Goal: Communication & Community: Ask a question

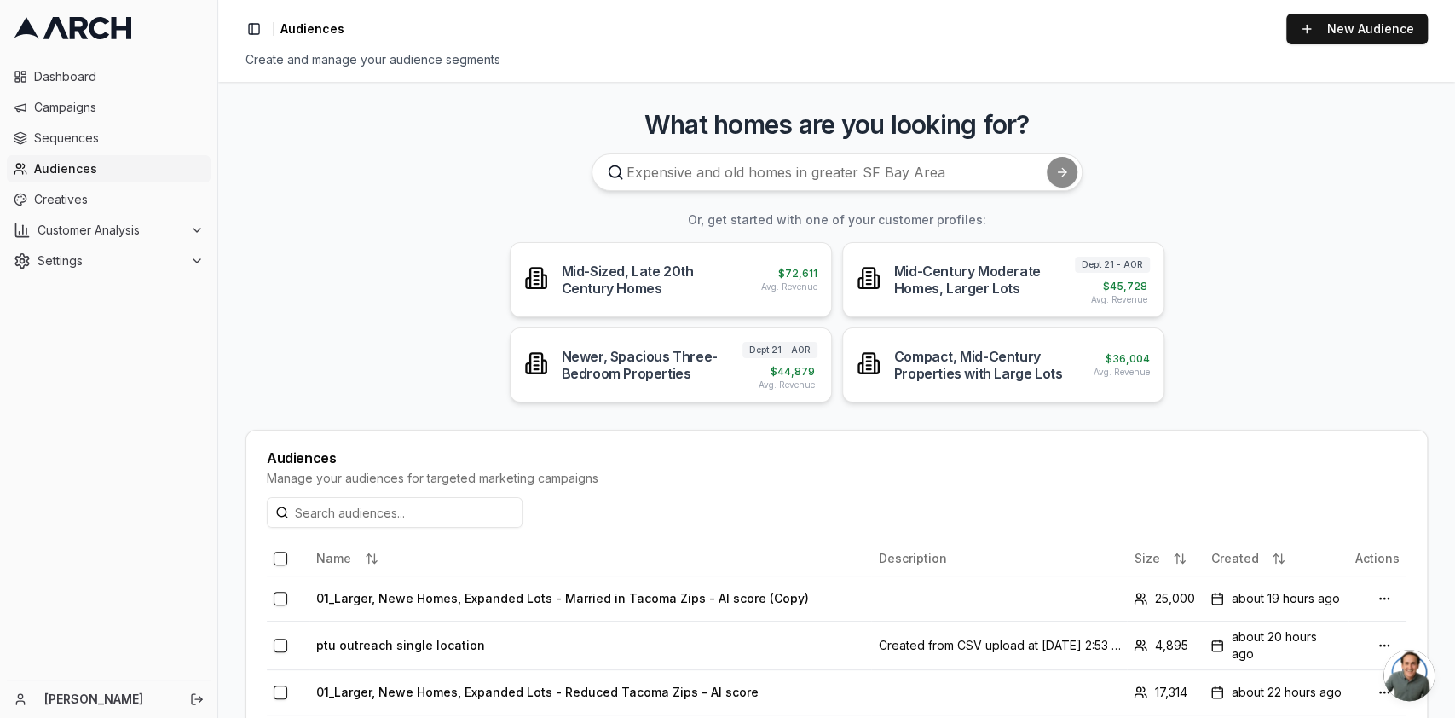
scroll to position [113, 0]
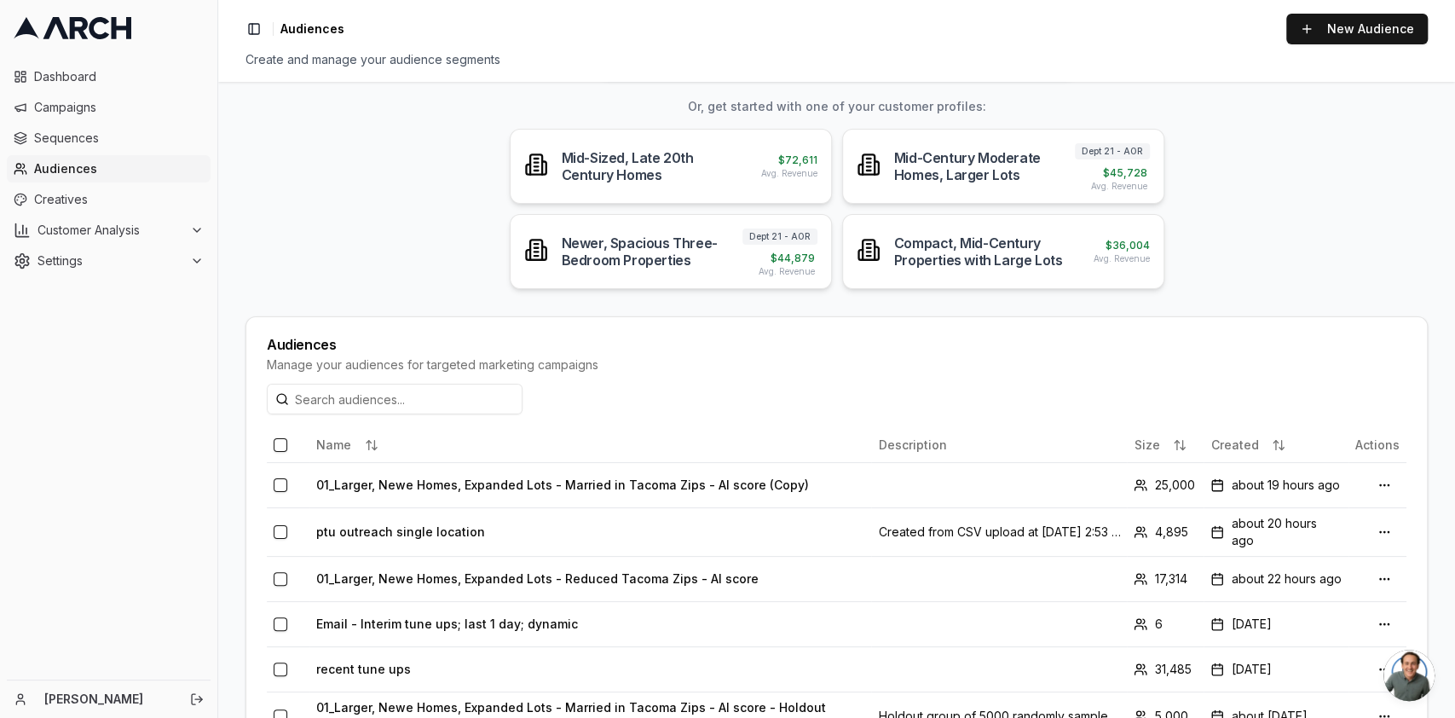
click at [1422, 684] on span "Open chat" at bounding box center [1408, 674] width 51 height 51
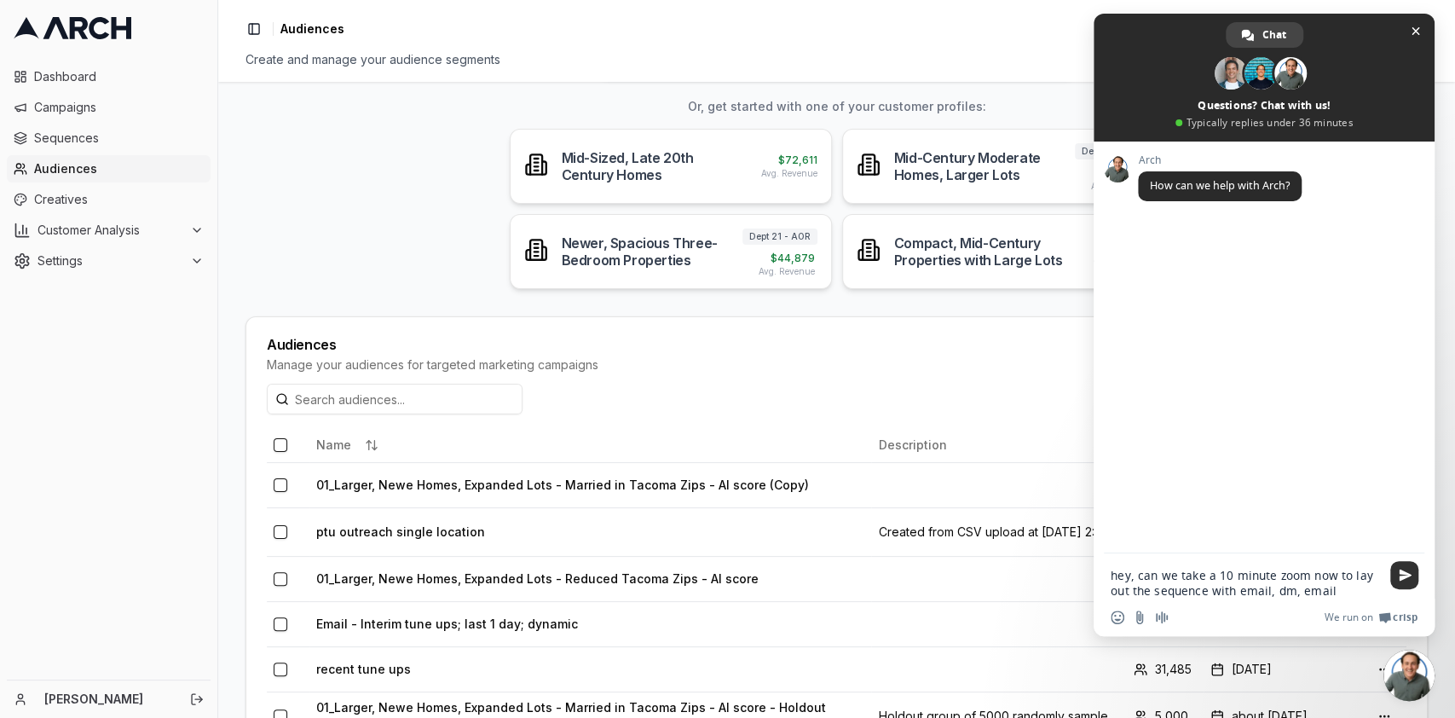
type textarea "hey, can we take a 10 minute zoom now to lay out the sequence with email, dm, e…"
click at [1397, 565] on span "Send" at bounding box center [1404, 575] width 28 height 28
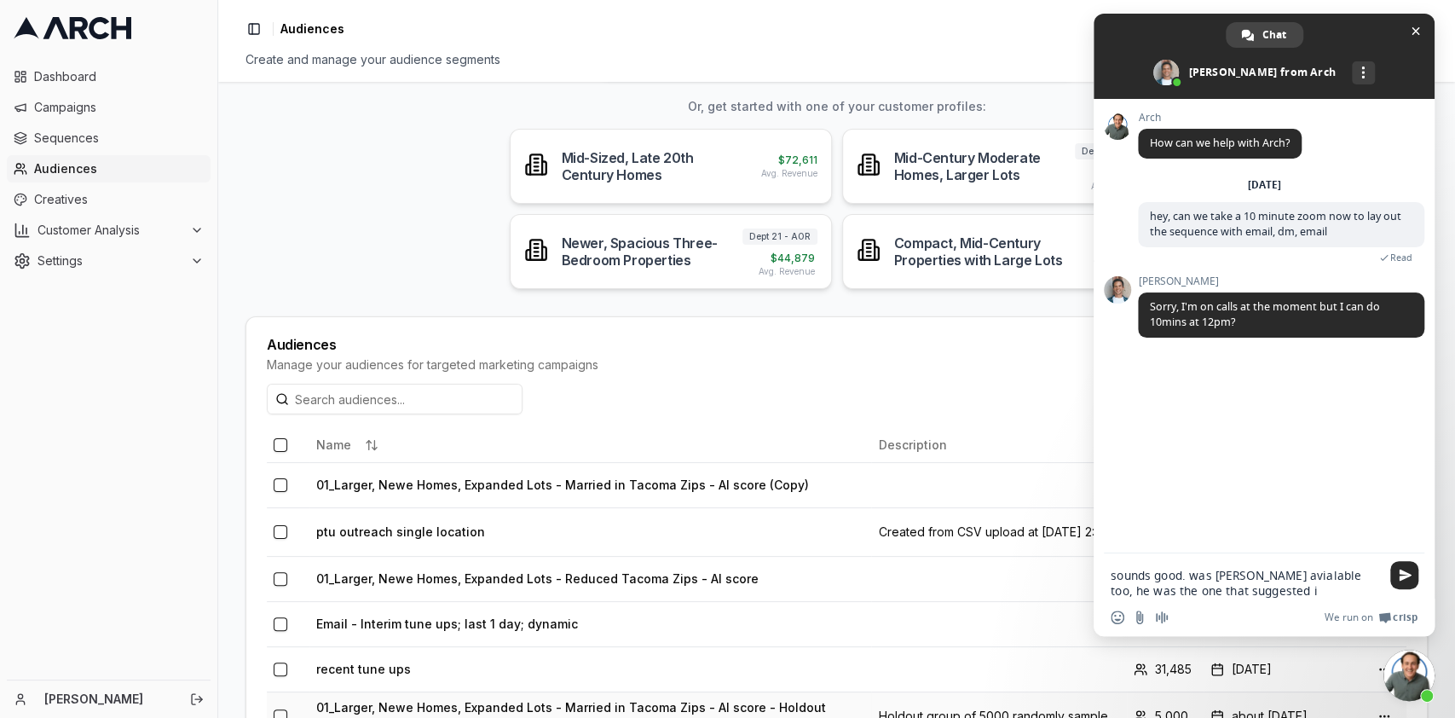
type textarea "sounds good. was [PERSON_NAME] avialable too, he was the one that suggested it"
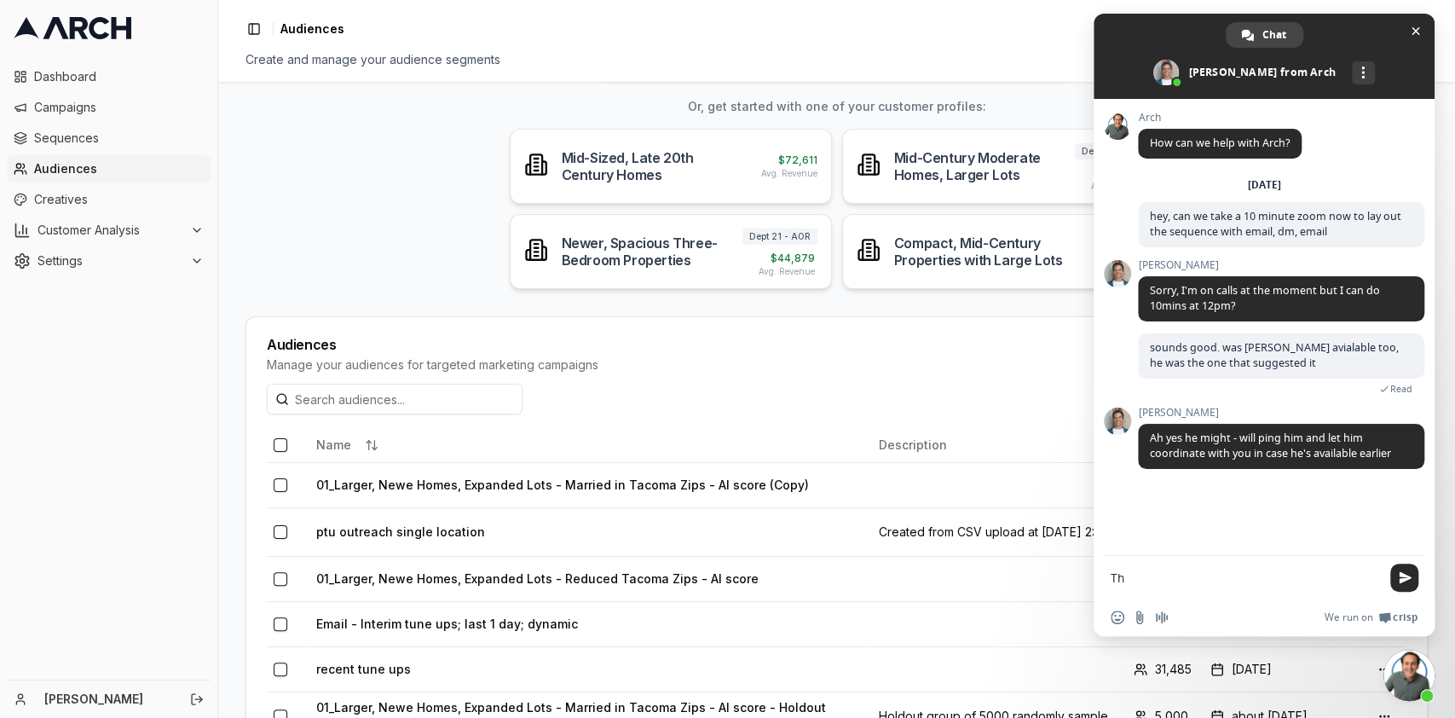
type textarea "T"
type textarea "Thanks, I am free for the next hour so whatever works best for you all. I appre…"
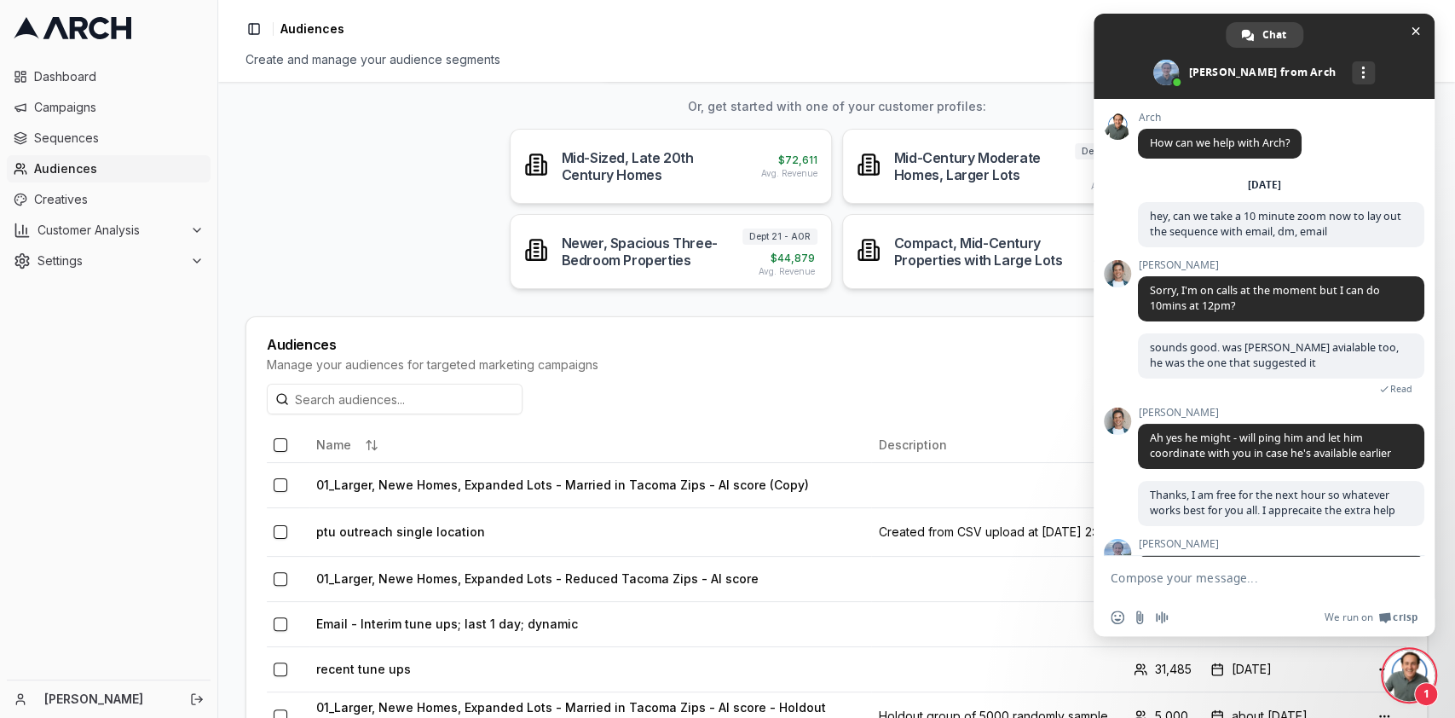
scroll to position [198, 0]
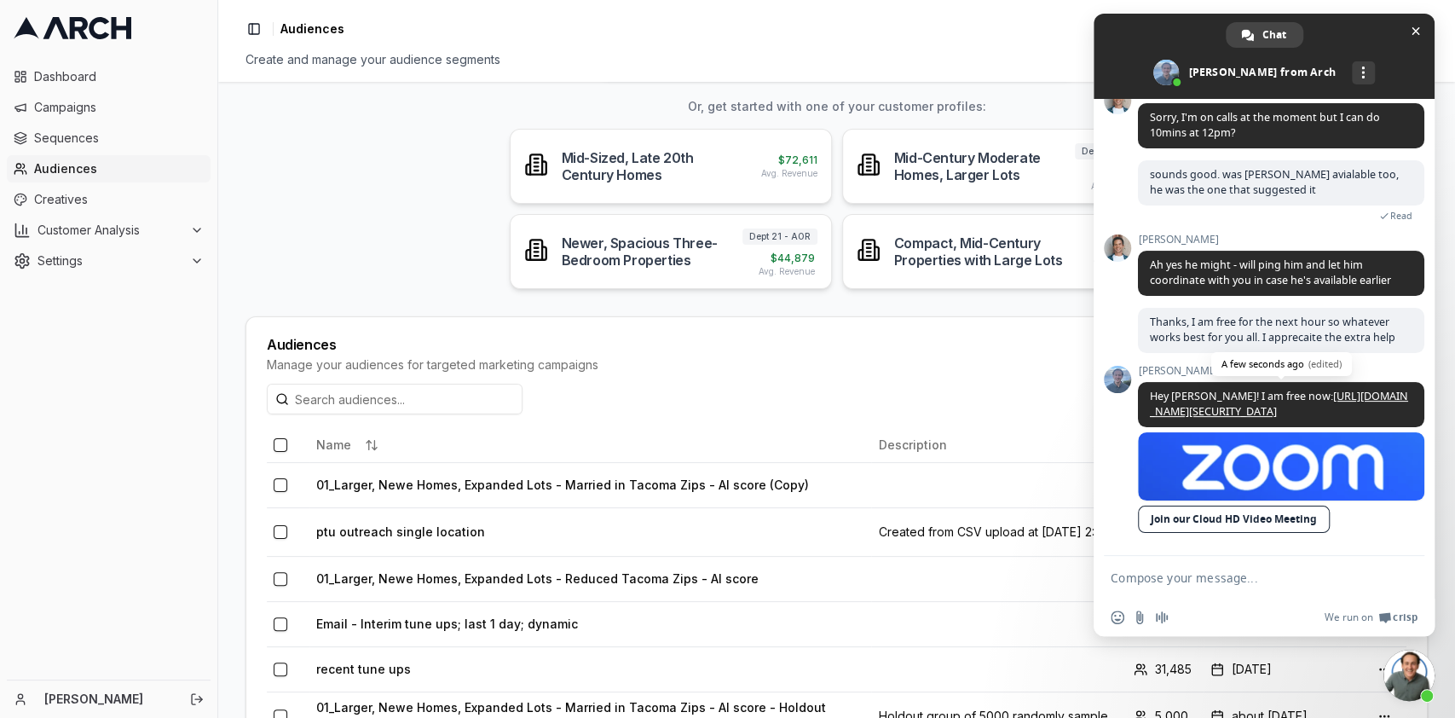
click at [1226, 395] on link "[URL][DOMAIN_NAME][SECURITY_DATA]" at bounding box center [1279, 404] width 258 height 30
click at [82, 142] on span "Sequences" at bounding box center [119, 138] width 170 height 17
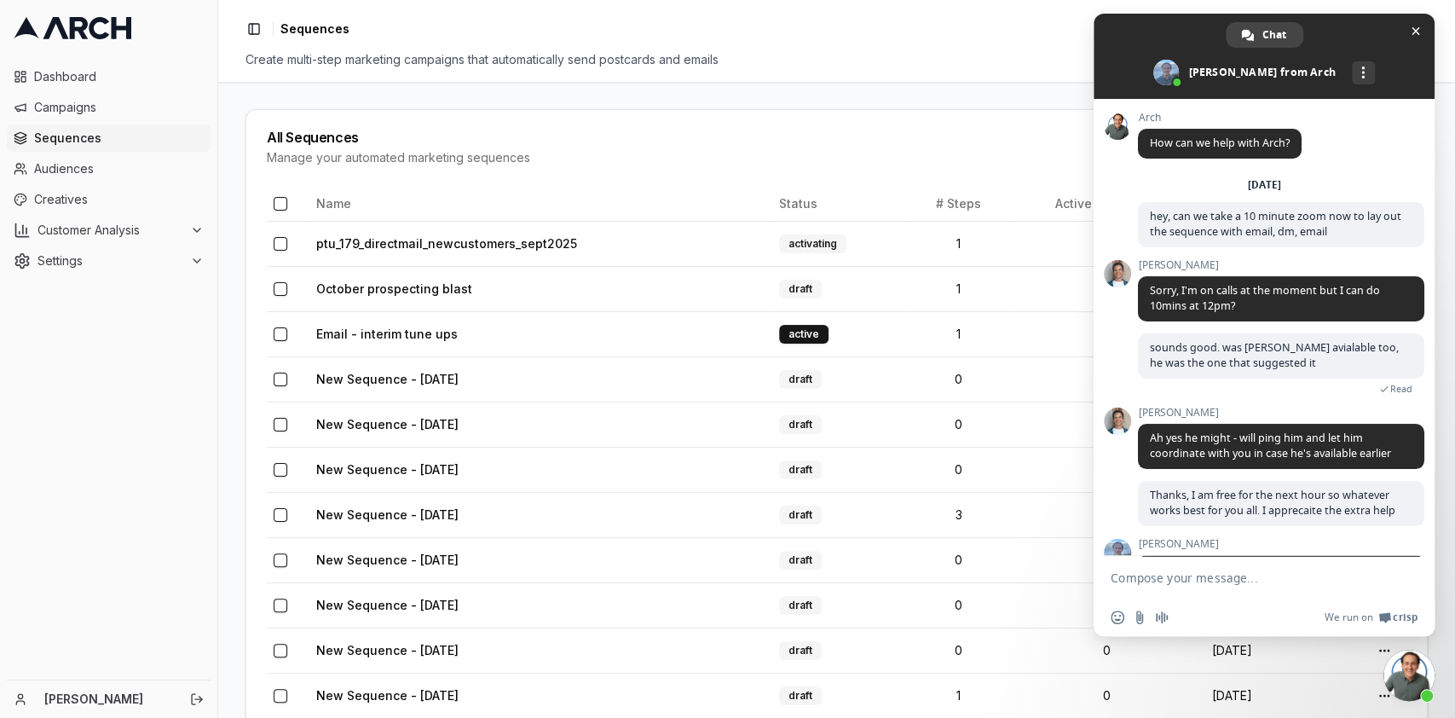
scroll to position [198, 0]
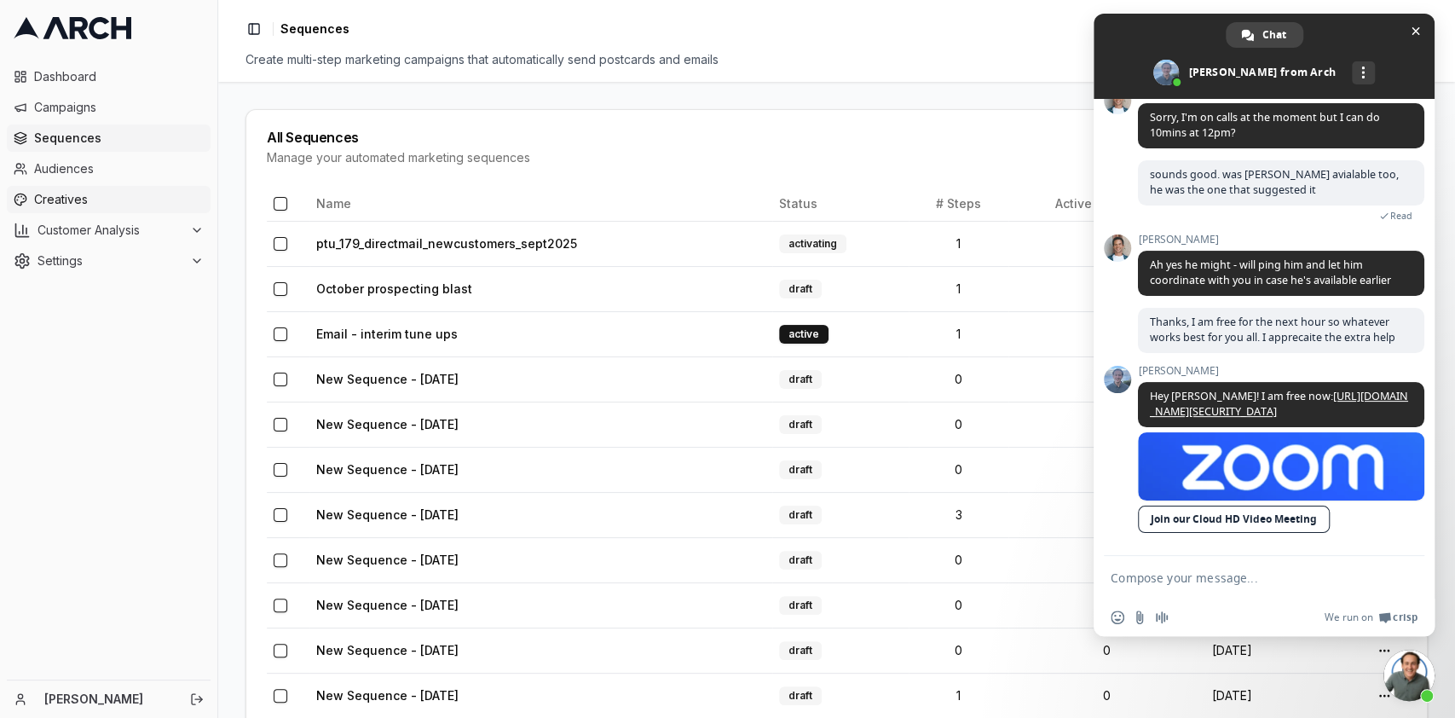
click at [75, 186] on link "Creatives" at bounding box center [109, 199] width 204 height 27
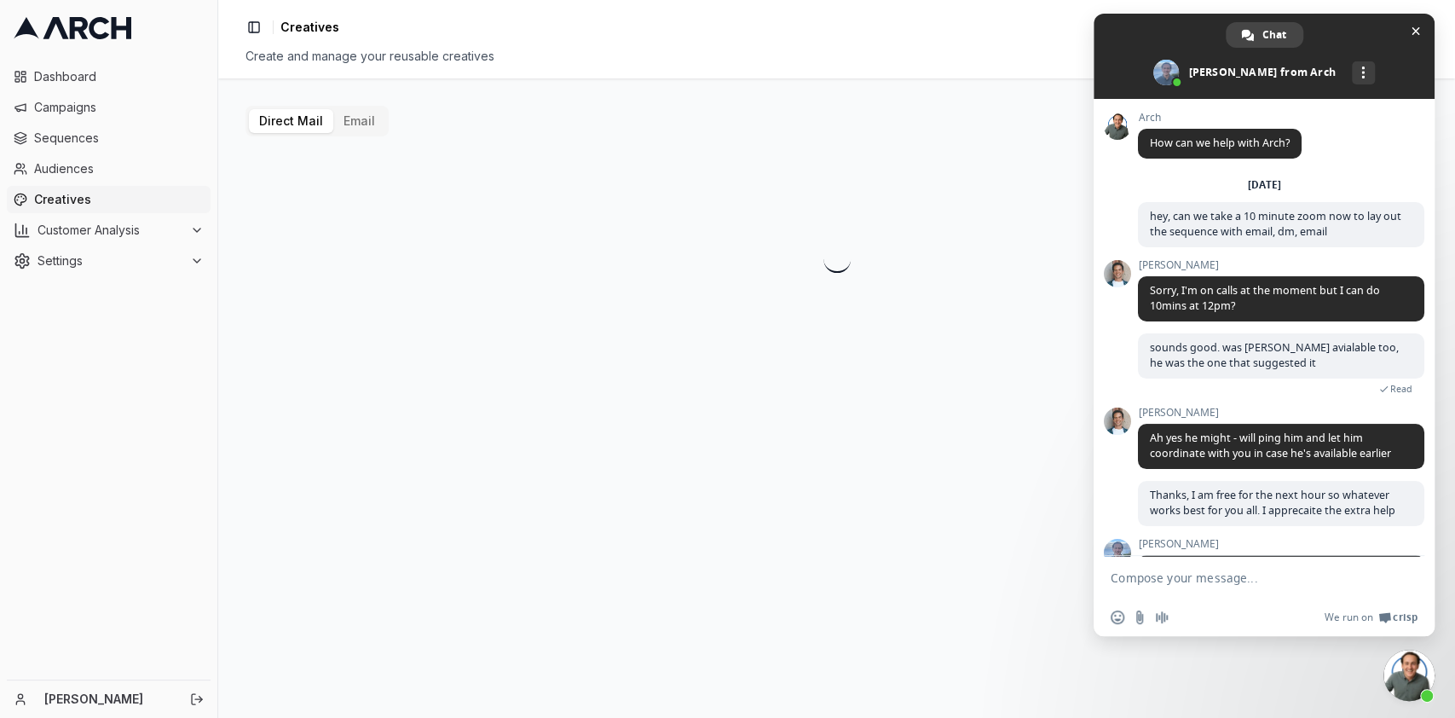
scroll to position [198, 0]
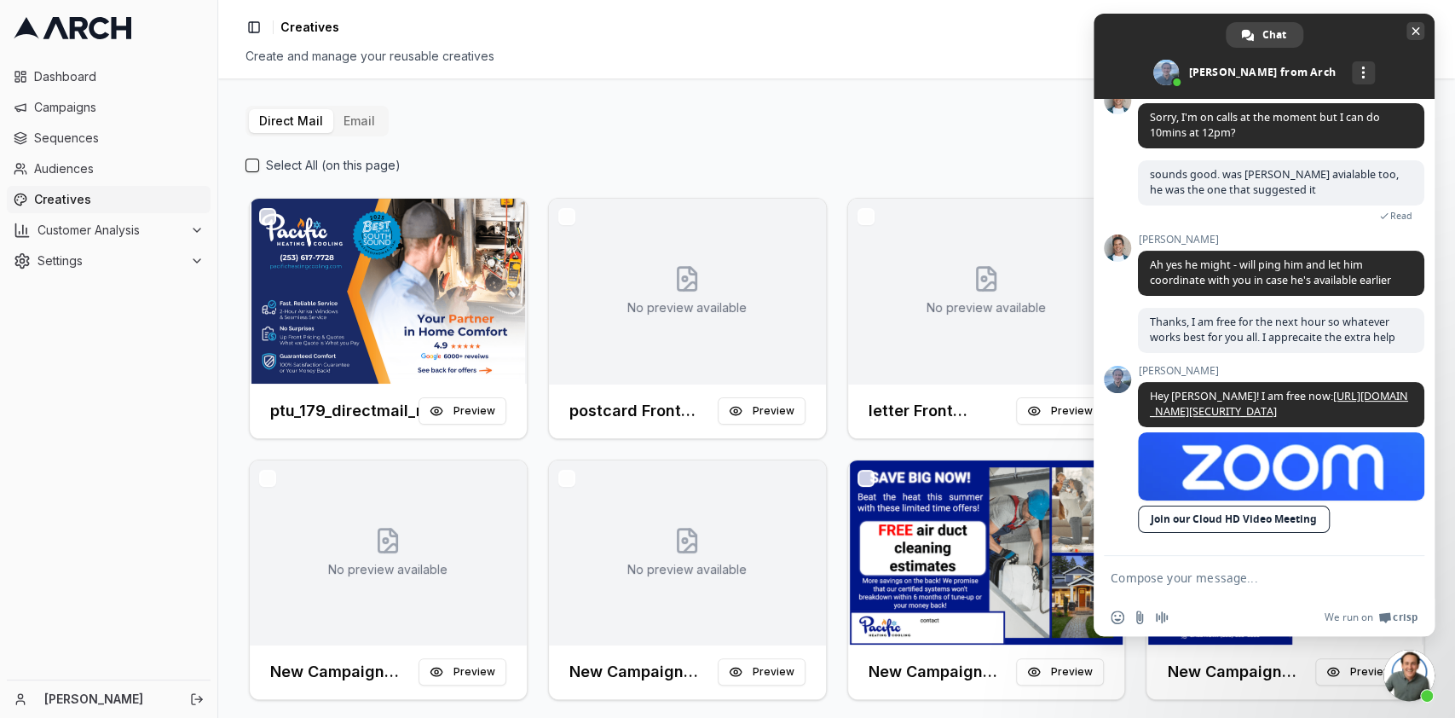
click at [1408, 35] on span "Close chat" at bounding box center [1415, 31] width 18 height 18
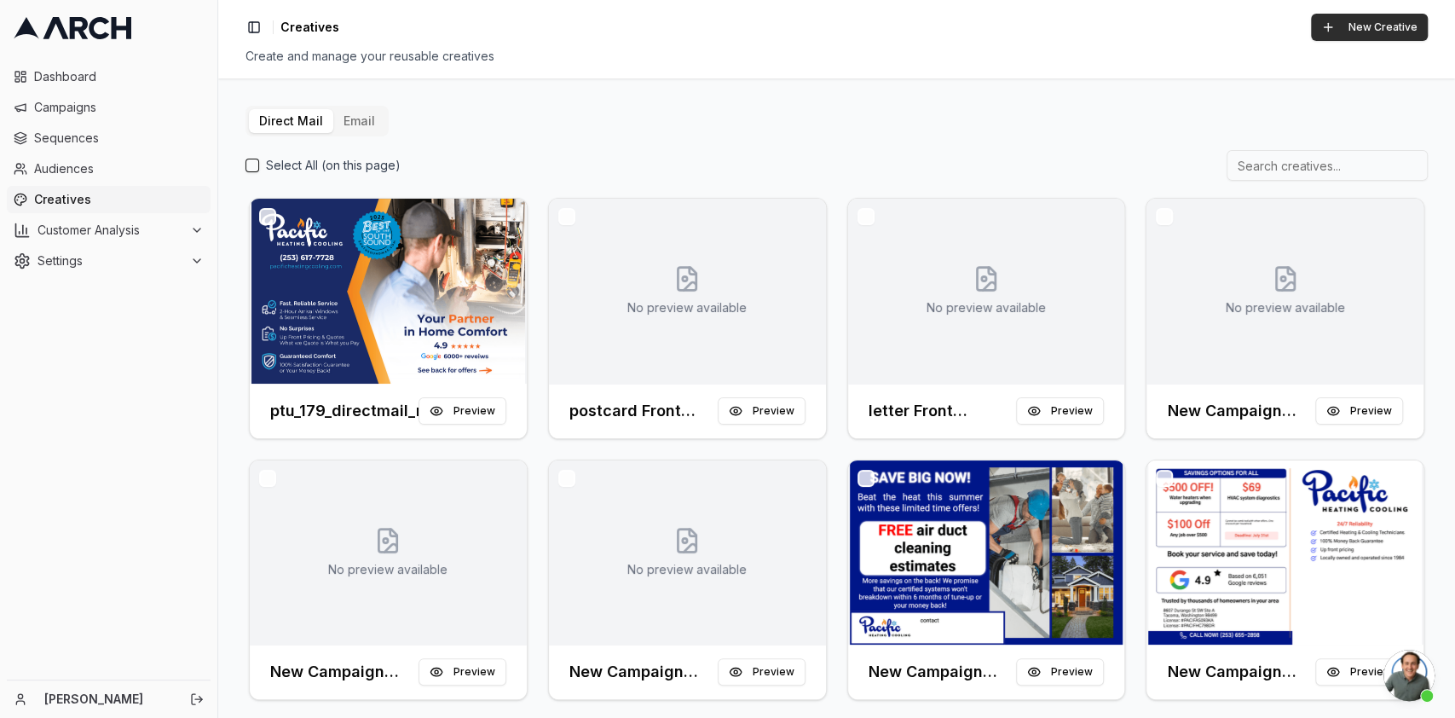
click at [1337, 30] on button "New Creative" at bounding box center [1369, 27] width 117 height 27
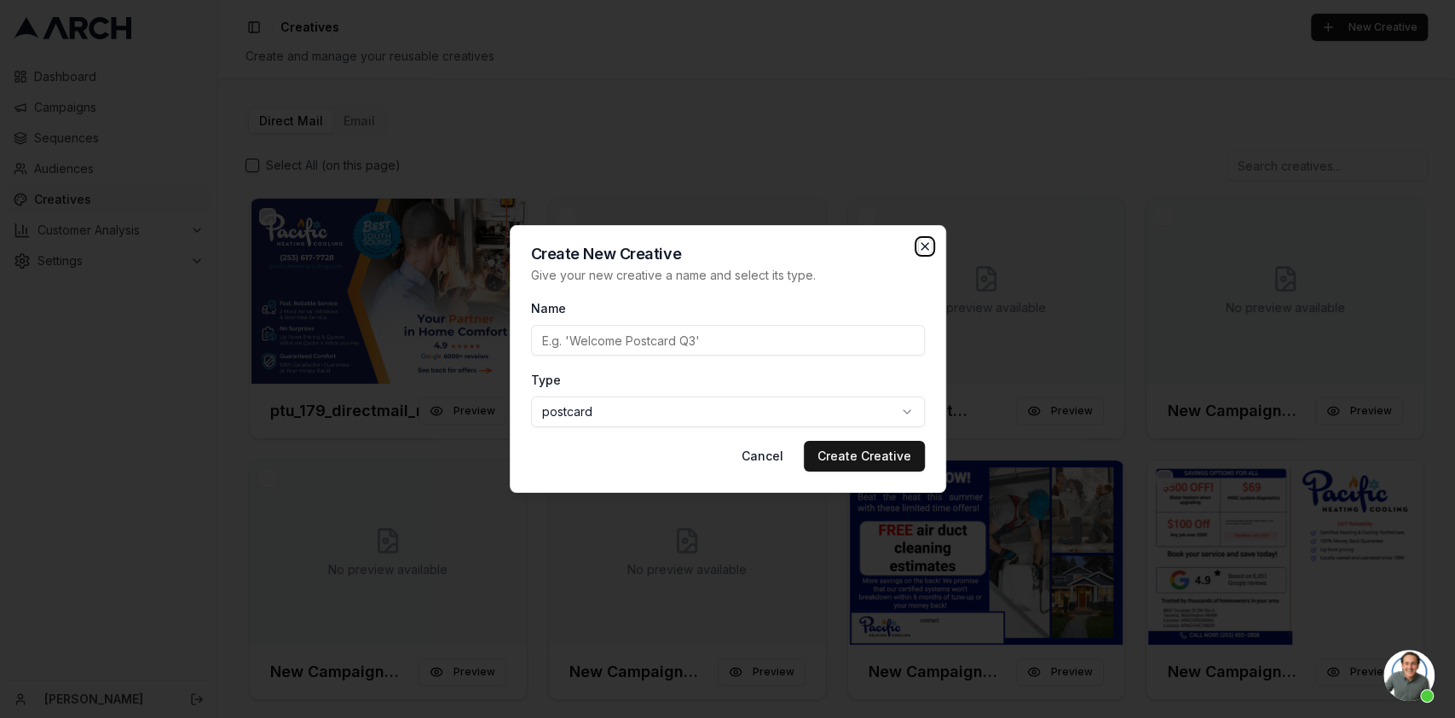
click at [928, 242] on icon "button" at bounding box center [925, 247] width 14 height 14
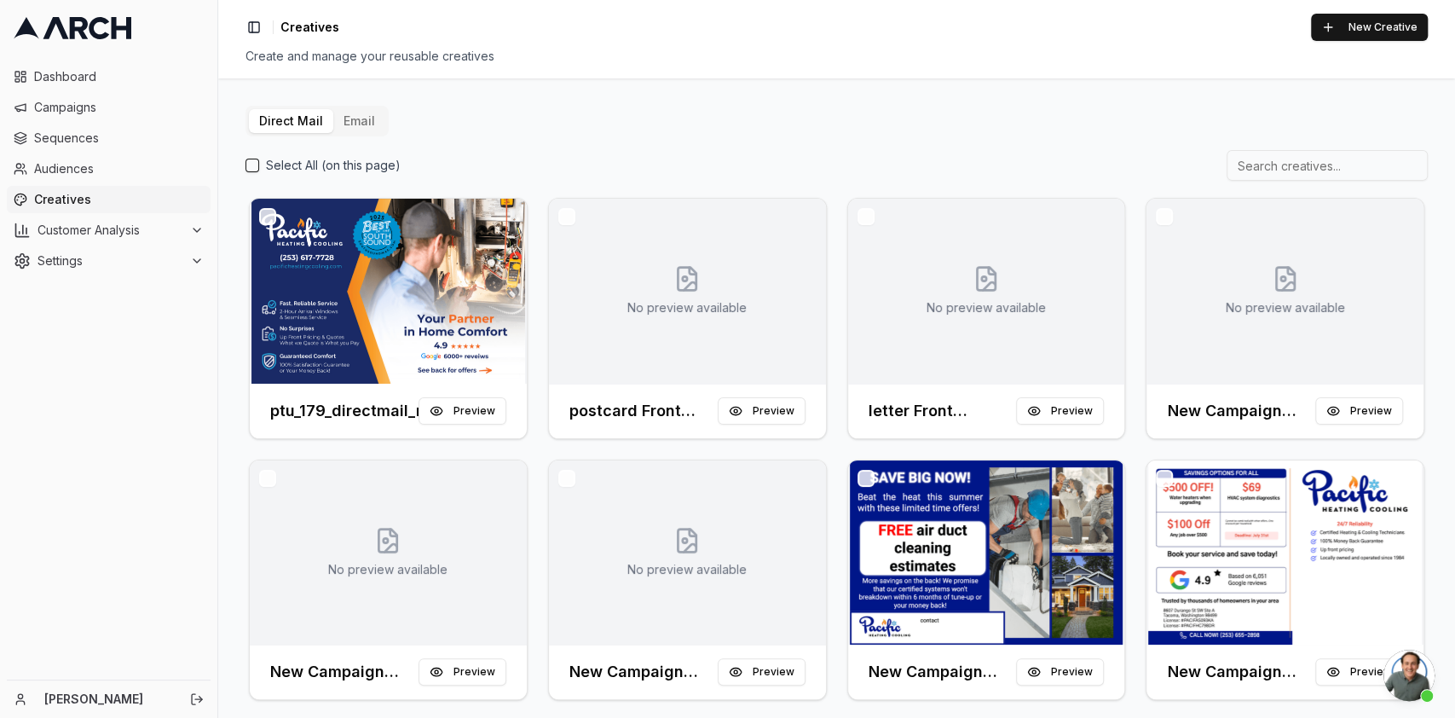
drag, startPoint x: 1427, startPoint y: 705, endPoint x: 1428, endPoint y: 692, distance: 12.9
click at [1427, 701] on body "Dashboard Campaigns Sequences Audiences Creatives Customer Analysis Settings Ka…" at bounding box center [727, 359] width 1455 height 718
click at [1430, 687] on span "Open chat" at bounding box center [1408, 674] width 51 height 51
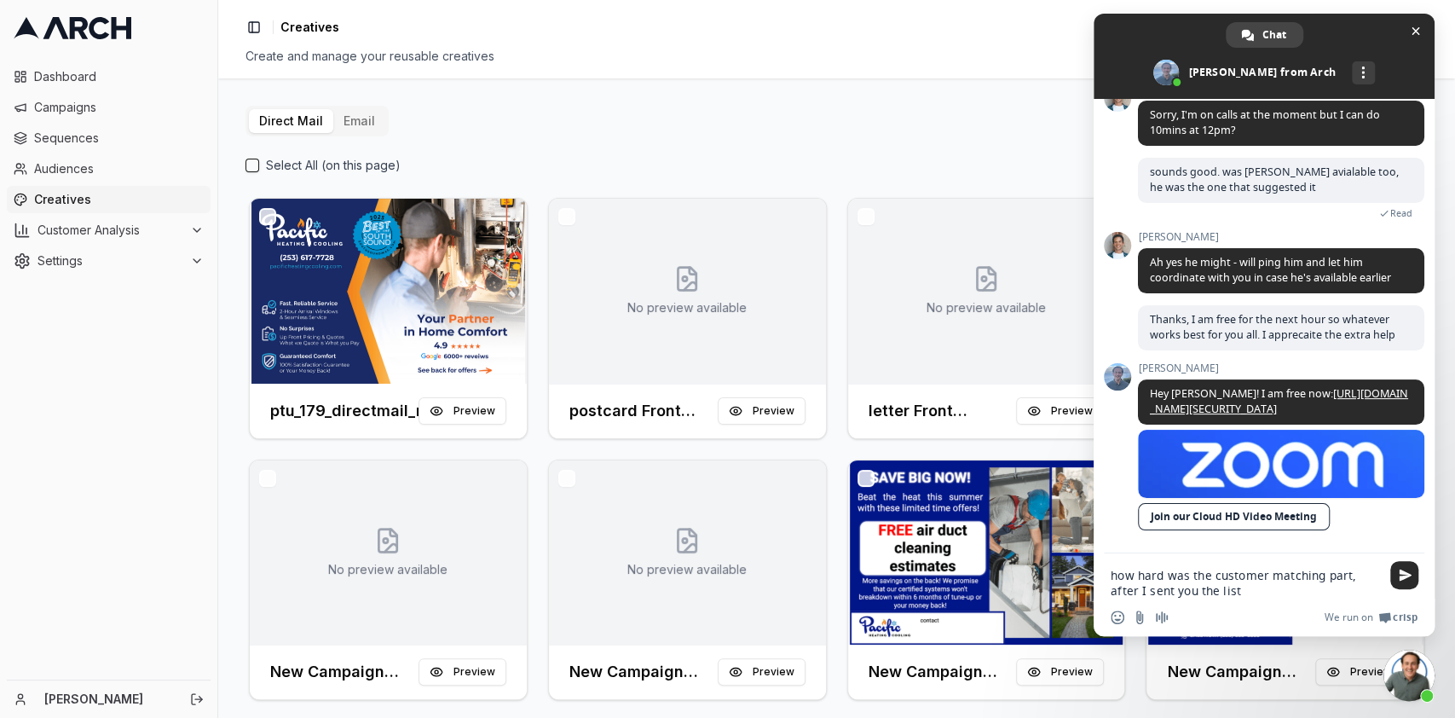
type textarea "how hard was the customer matching part, after I sent you the list?"
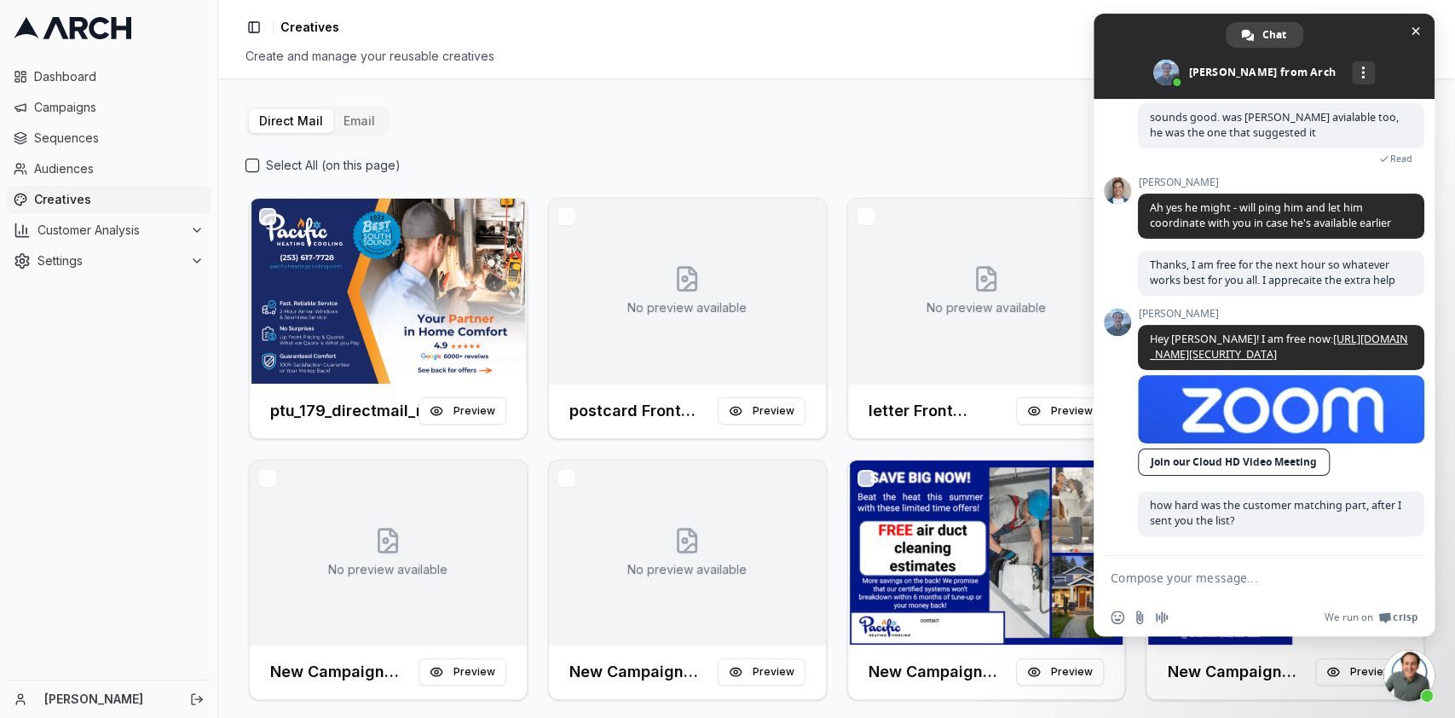
scroll to position [257, 0]
click at [1411, 34] on span "Close chat" at bounding box center [1415, 31] width 18 height 18
